Goal: Transaction & Acquisition: Purchase product/service

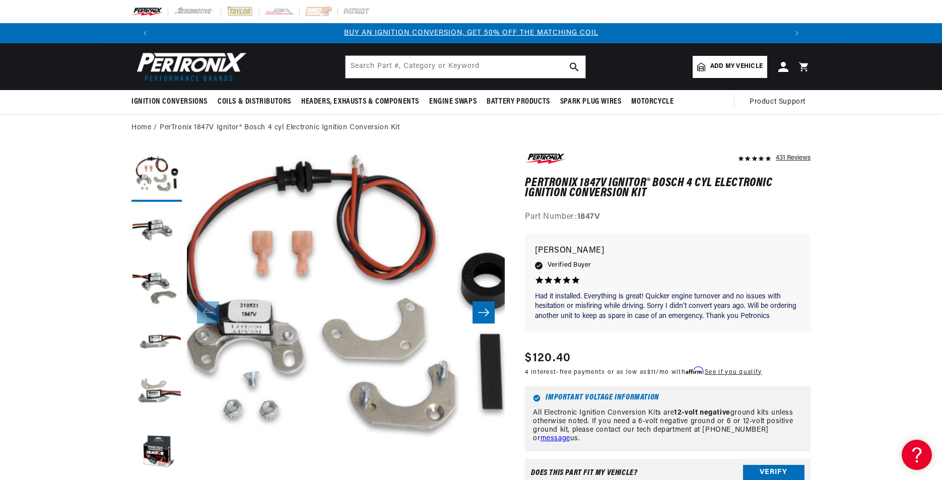
click at [647, 191] on h1 "PerTronix 1847V Ignitor® Bosch 4 cyl Electronic Ignition Conversion Kit" at bounding box center [668, 188] width 286 height 21
drag, startPoint x: 645, startPoint y: 191, endPoint x: 525, endPoint y: 181, distance: 120.2
click at [525, 181] on h1 "PerTronix 1847V Ignitor® Bosch 4 cyl Electronic Ignition Conversion Kit" at bounding box center [668, 188] width 286 height 21
copy h1 "PerTronix 1847V Ignitor® Bosch 4 cyl Electronic Ignition Conversion Kit"
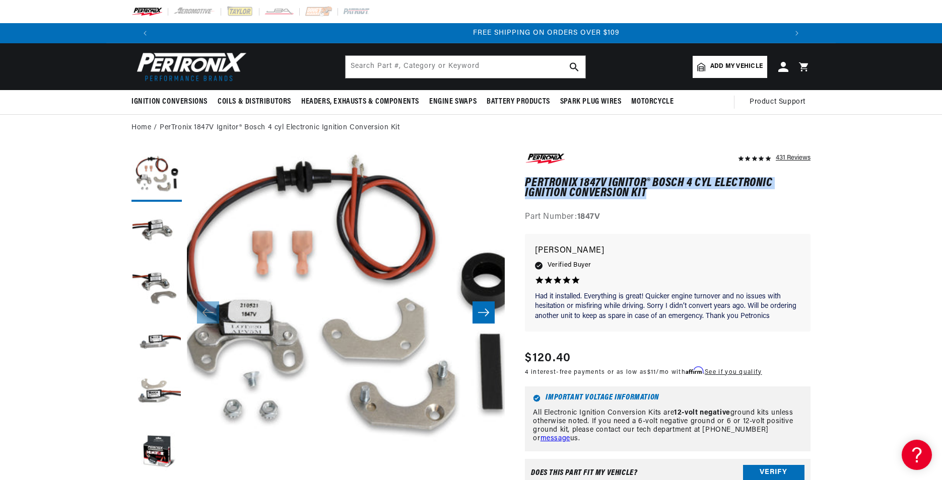
scroll to position [0, 1258]
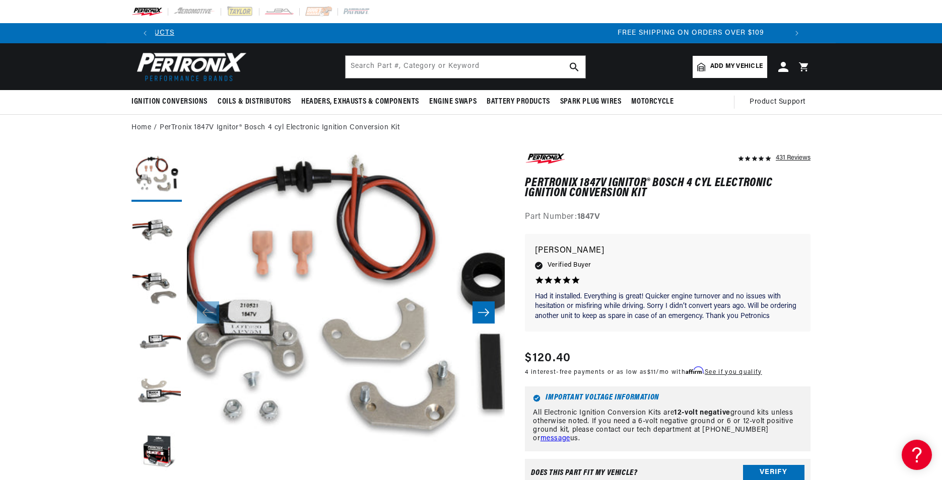
scroll to position [0, 1203]
